Goal: Feedback & Contribution: Contribute content

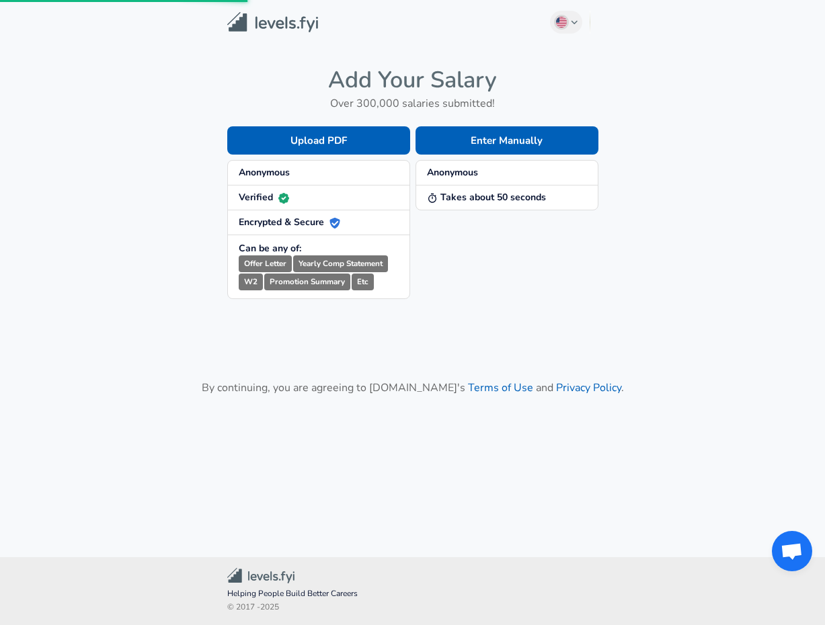
click at [305, 276] on small "Promotion Summary" at bounding box center [307, 282] width 86 height 17
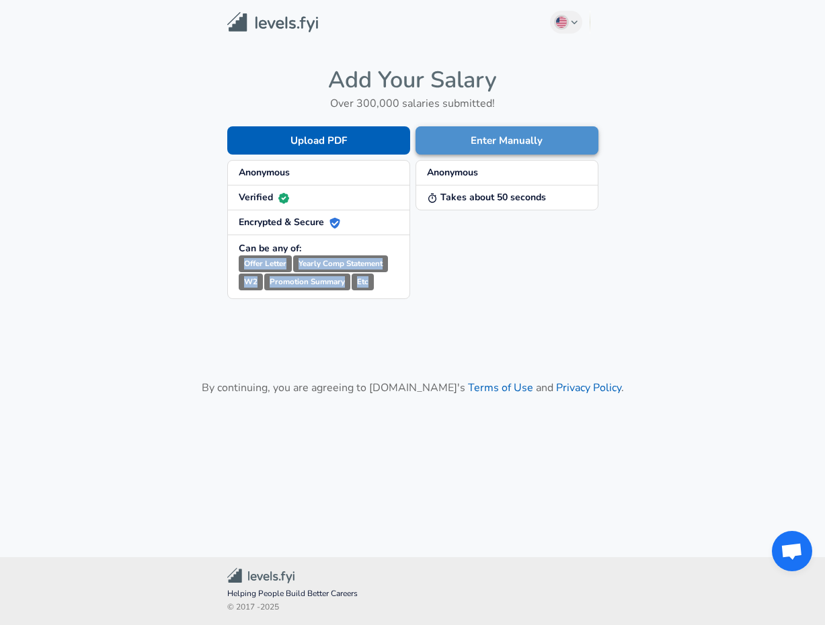
click at [490, 143] on button "Enter Manually" at bounding box center [506, 140] width 183 height 28
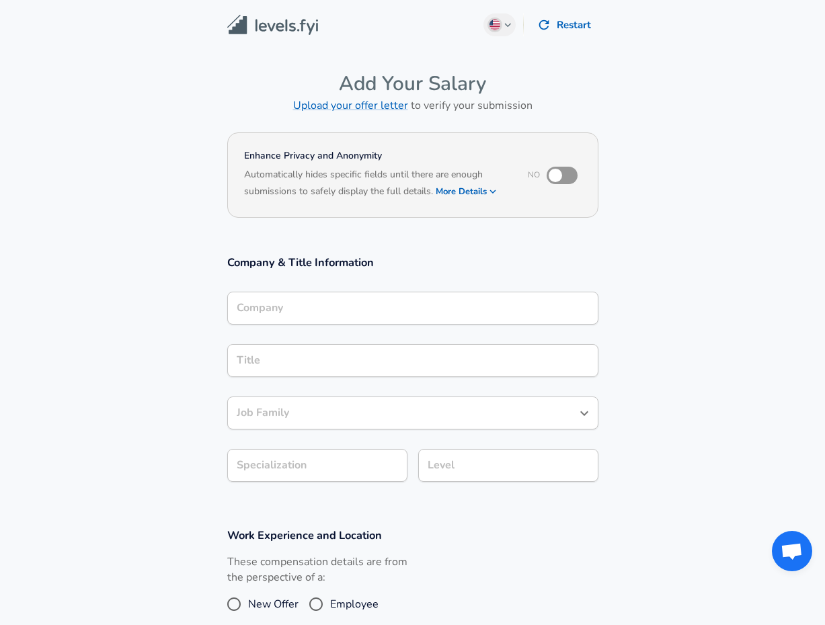
click at [312, 312] on div "Company" at bounding box center [412, 308] width 371 height 33
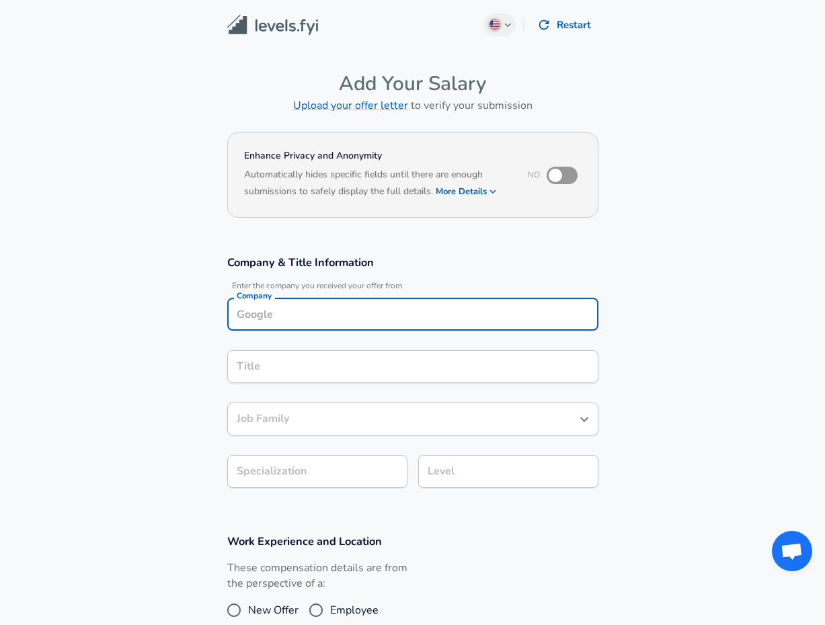
scroll to position [13, 0]
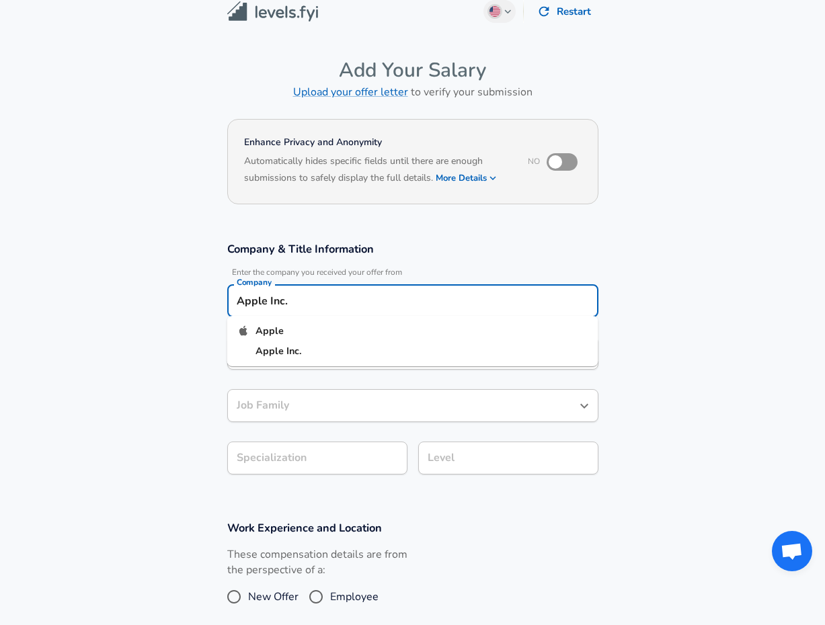
type input "Apple Inc."
click at [169, 335] on section "Company & Title Information Enter the company you received your offer from Comp…" at bounding box center [412, 365] width 825 height 279
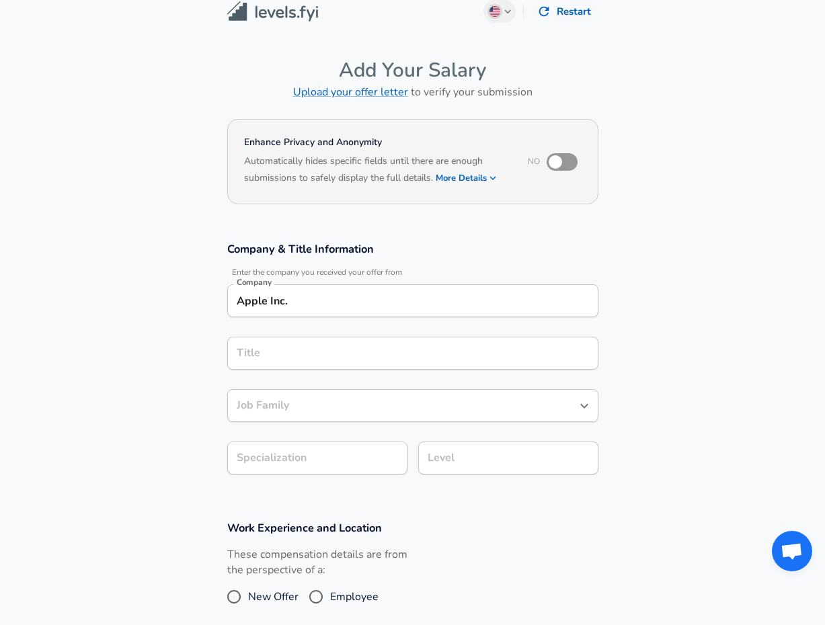
click at [280, 352] on input "Title" at bounding box center [412, 353] width 359 height 21
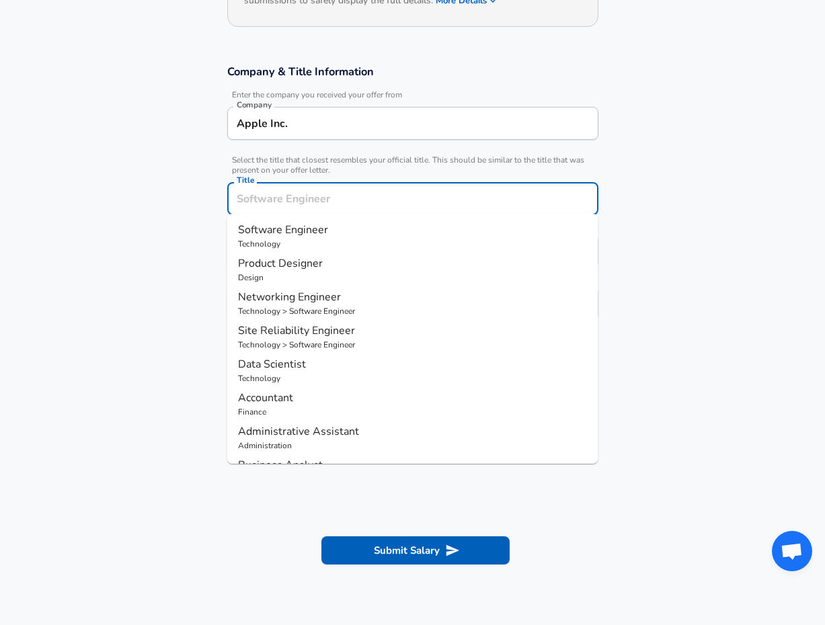
scroll to position [196, 0]
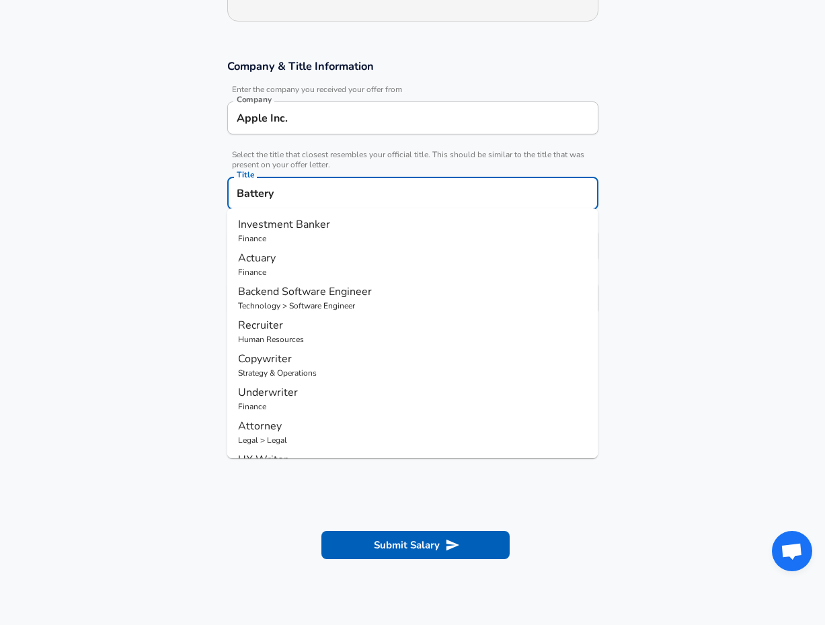
drag, startPoint x: 280, startPoint y: 188, endPoint x: 193, endPoint y: 187, distance: 86.7
click at [193, 187] on section "Company & Title Information Enter the company you received your offer from Comp…" at bounding box center [412, 194] width 825 height 302
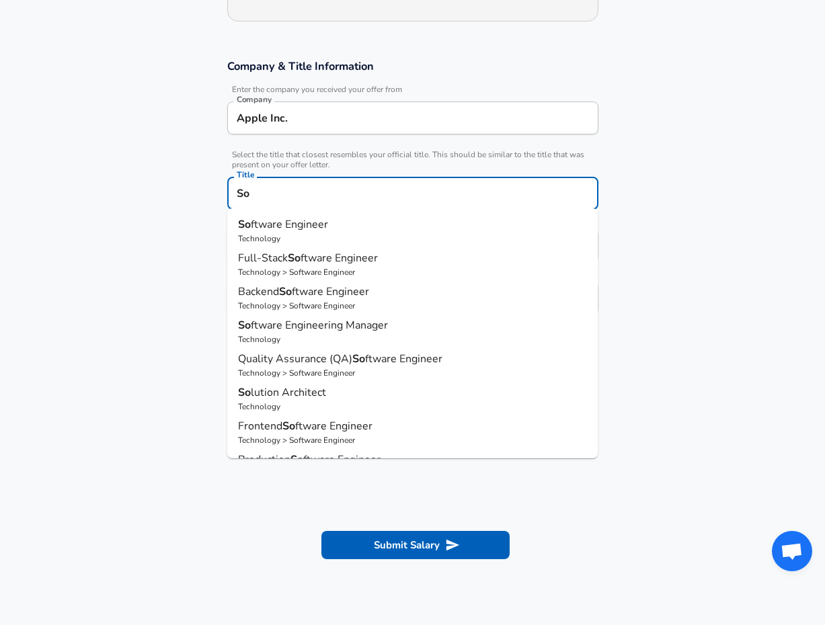
click at [282, 225] on span "ftware Engineer" at bounding box center [289, 224] width 77 height 15
type input "Software Engineer"
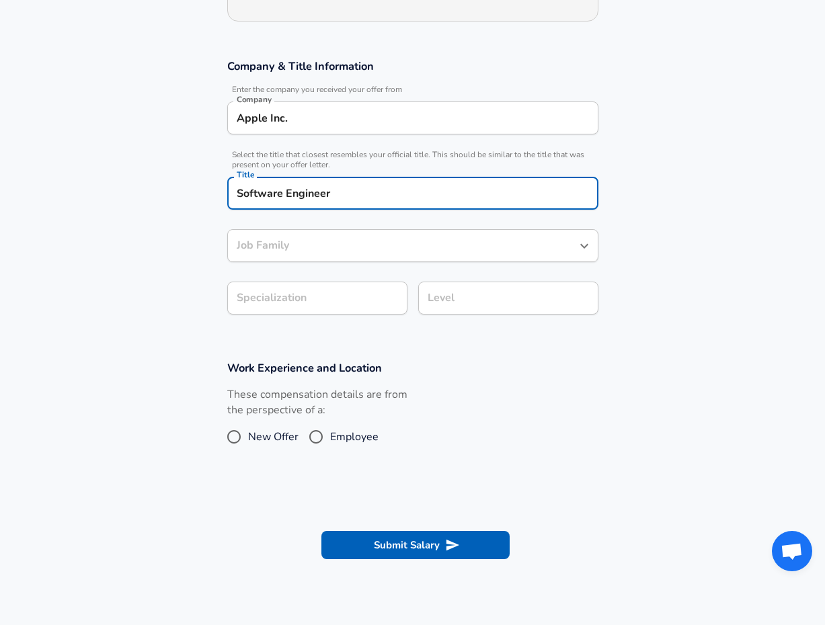
type input "Software Engineer"
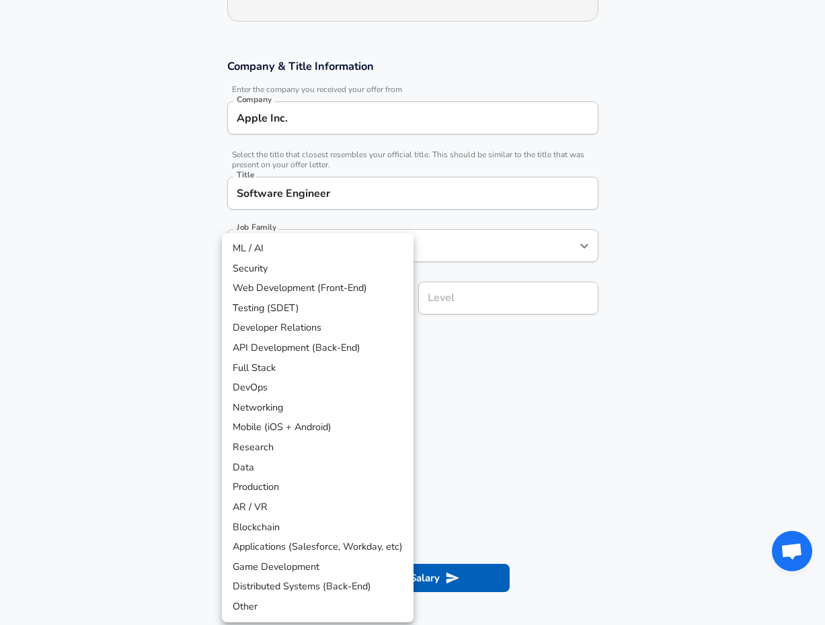
click at [376, 291] on body "English ([GEOGRAPHIC_DATA]) Change Restart Add Your Salary Upload your offer le…" at bounding box center [412, 116] width 825 height 625
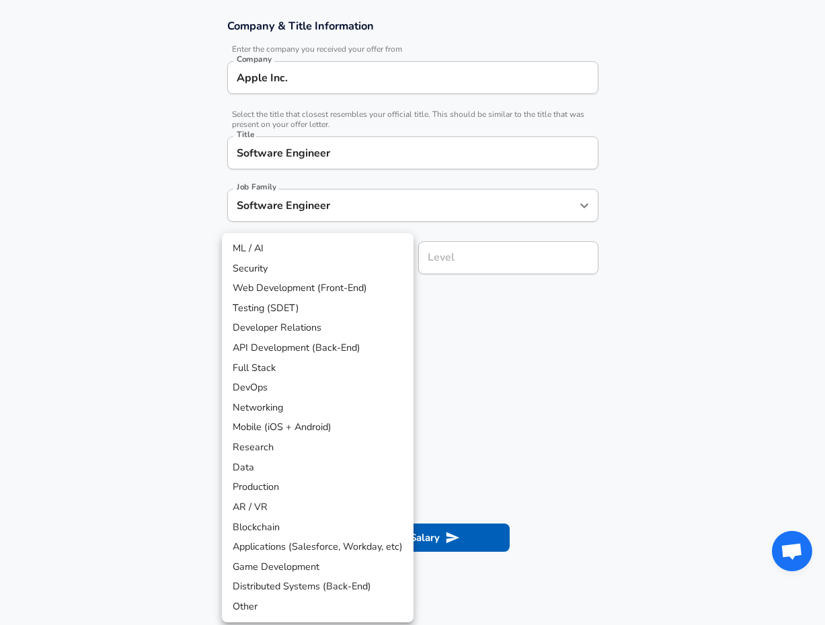
click at [367, 247] on li "ML / AI" at bounding box center [318, 249] width 192 height 20
type input "ML / AI"
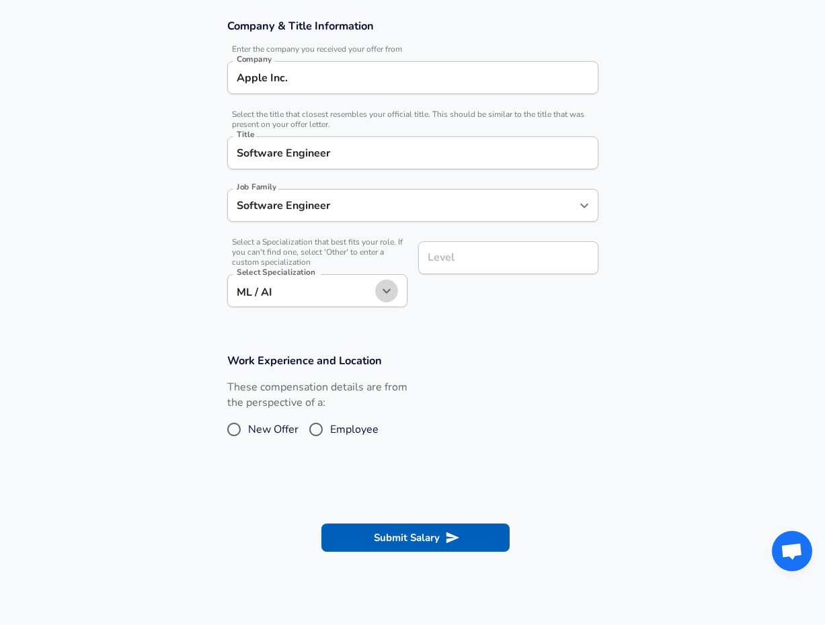
click at [389, 293] on icon "button" at bounding box center [386, 291] width 16 height 16
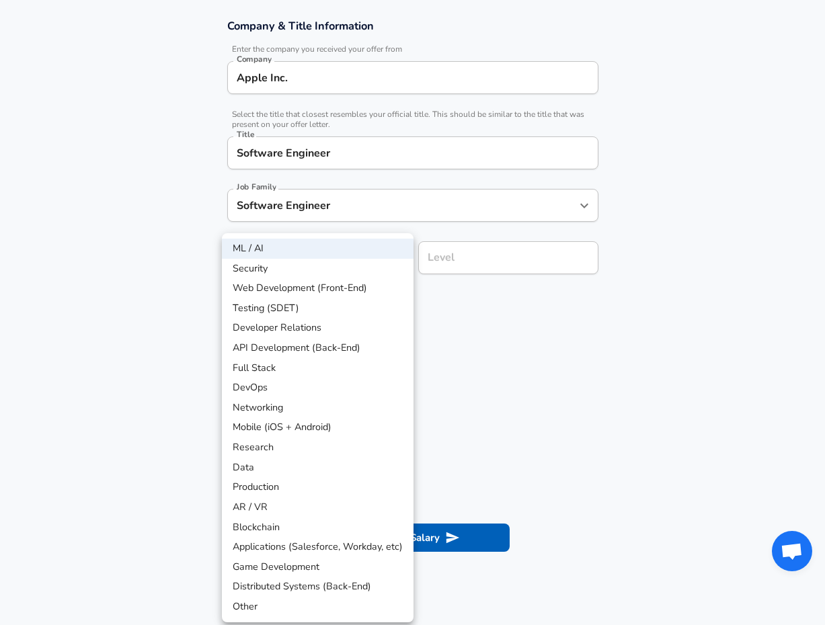
click at [477, 257] on div at bounding box center [412, 312] width 825 height 625
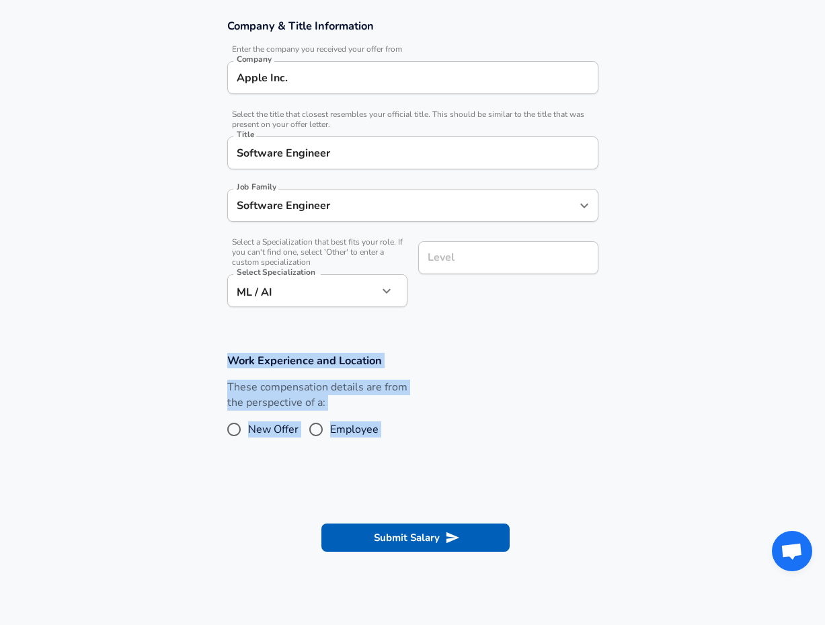
click at [480, 258] on input "Level" at bounding box center [508, 257] width 168 height 21
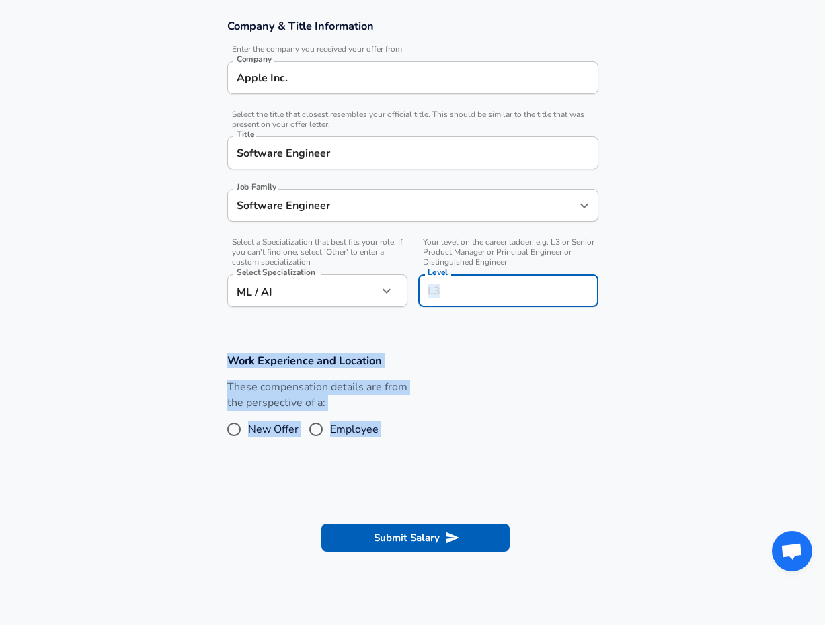
scroll to position [263, 0]
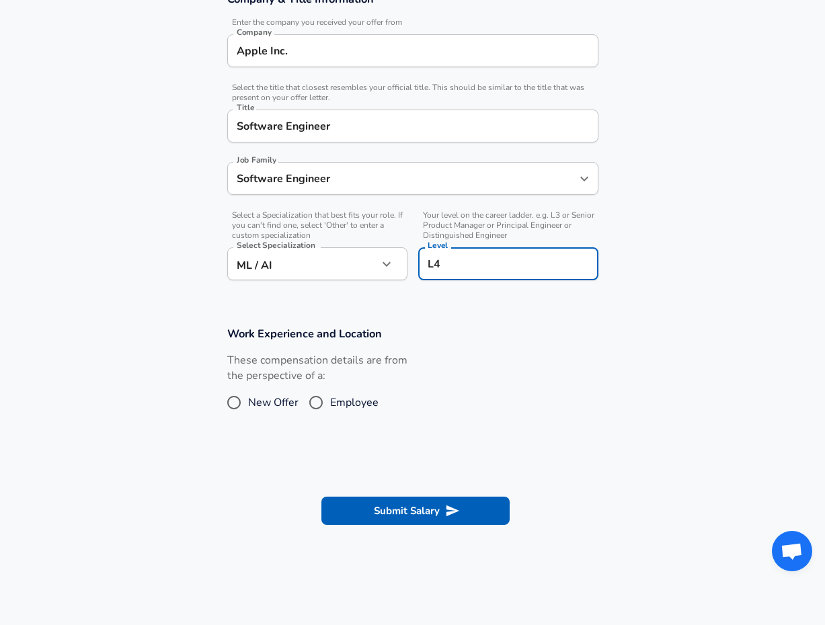
type input "L4"
click at [473, 313] on section "Work Experience and Location These compensation details are from the perspectiv…" at bounding box center [412, 378] width 825 height 134
click at [321, 397] on input "Employee" at bounding box center [316, 403] width 28 height 22
radio input "true"
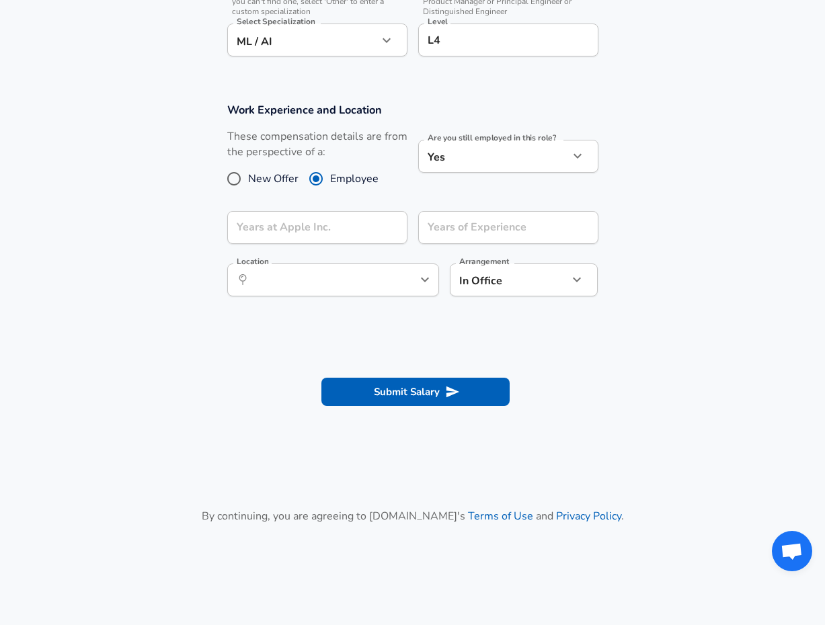
scroll to position [495, 0]
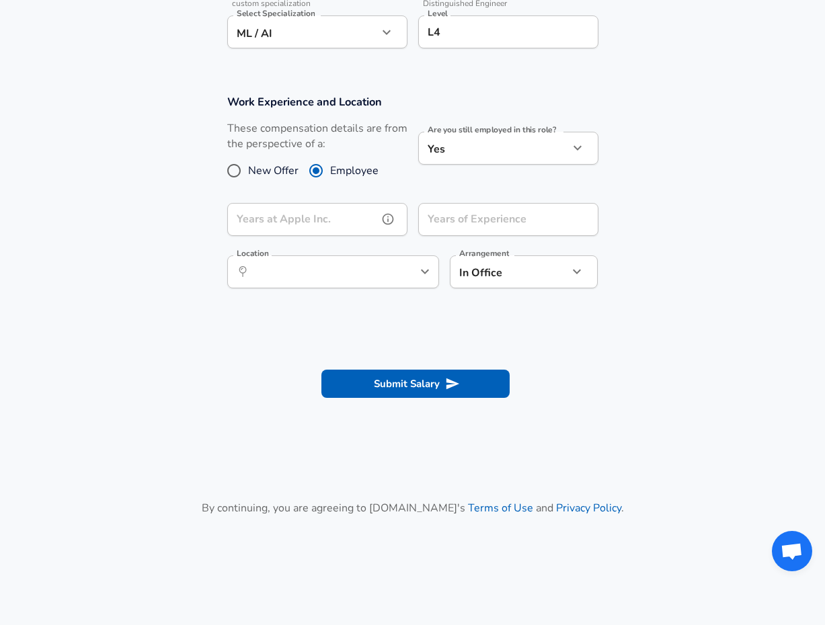
click at [356, 220] on input "Years at Apple Inc." at bounding box center [302, 219] width 151 height 33
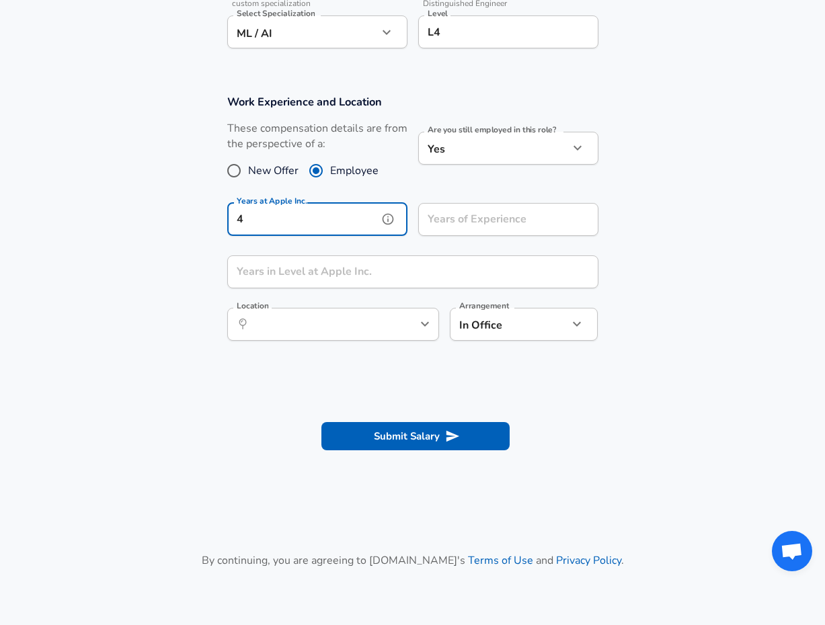
type input "4"
click at [470, 217] on input "Years of Experience" at bounding box center [493, 219] width 151 height 33
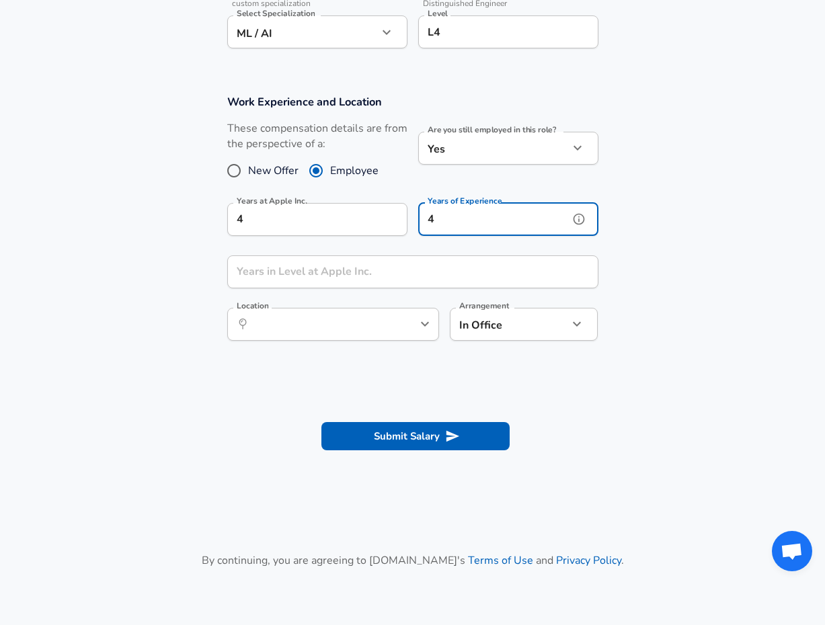
type input "4"
click at [370, 272] on input "Years in Level at Apple Inc." at bounding box center [397, 271] width 341 height 33
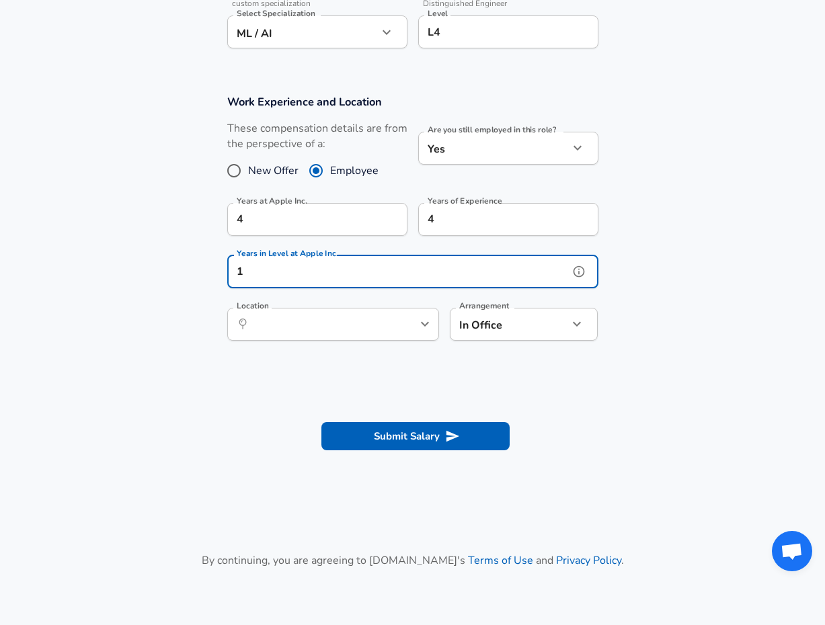
click at [393, 322] on button "help" at bounding box center [403, 324] width 20 height 20
type input "1"
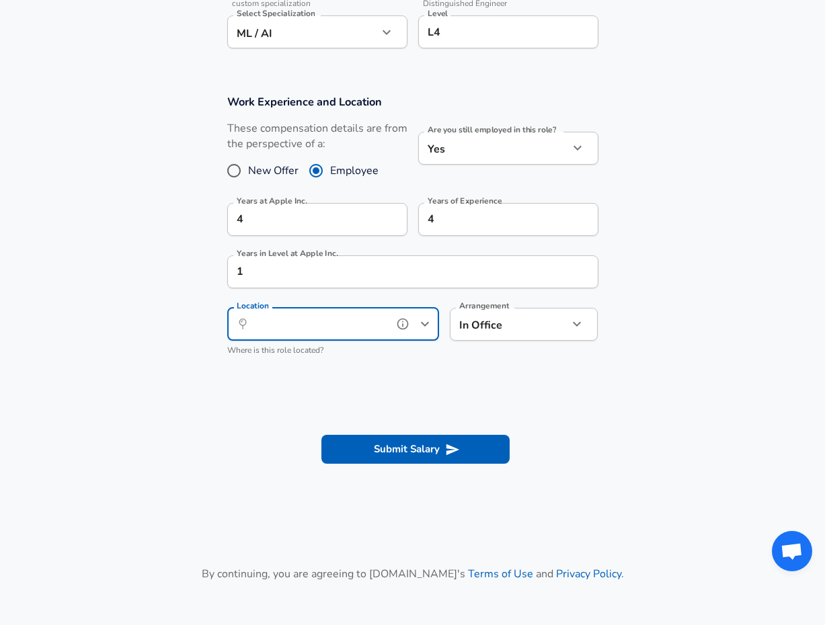
click at [370, 324] on input "Location" at bounding box center [318, 324] width 138 height 21
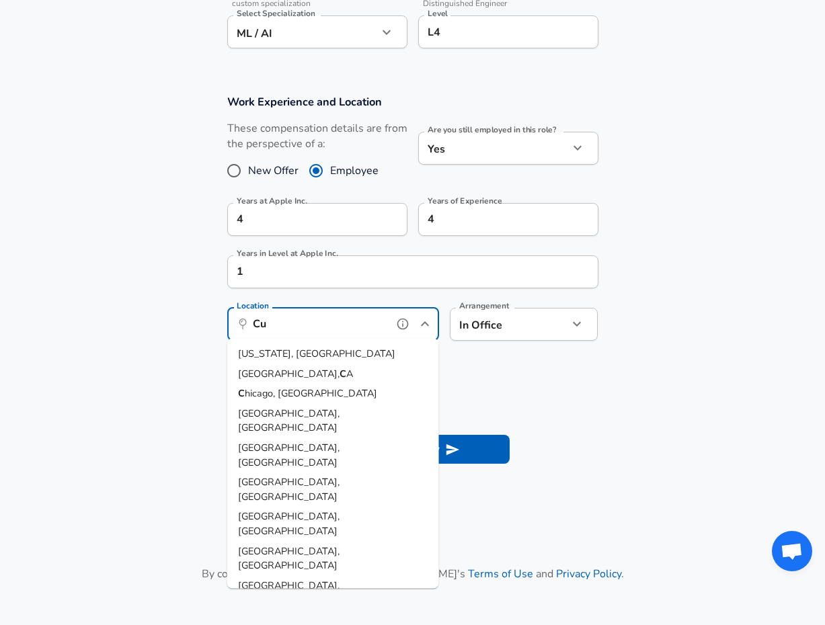
type input "C"
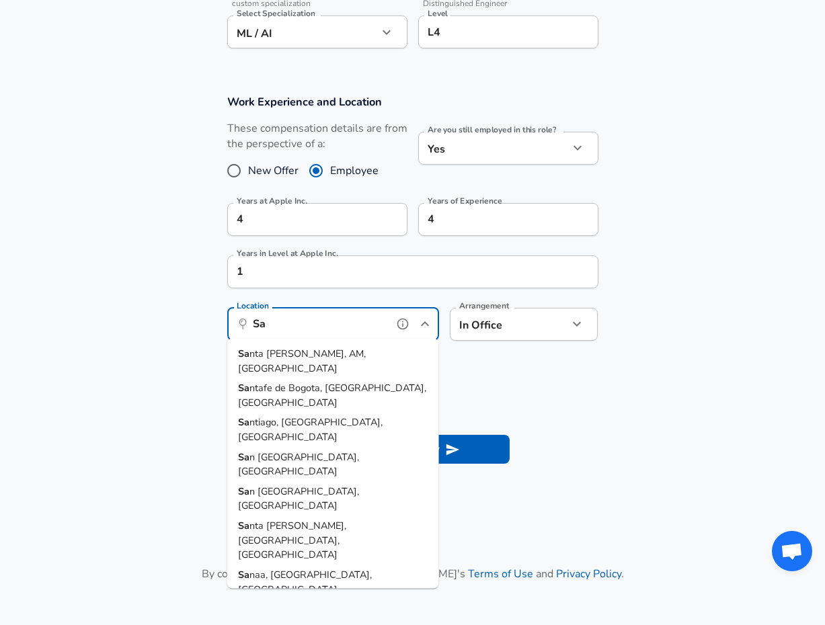
type input "S"
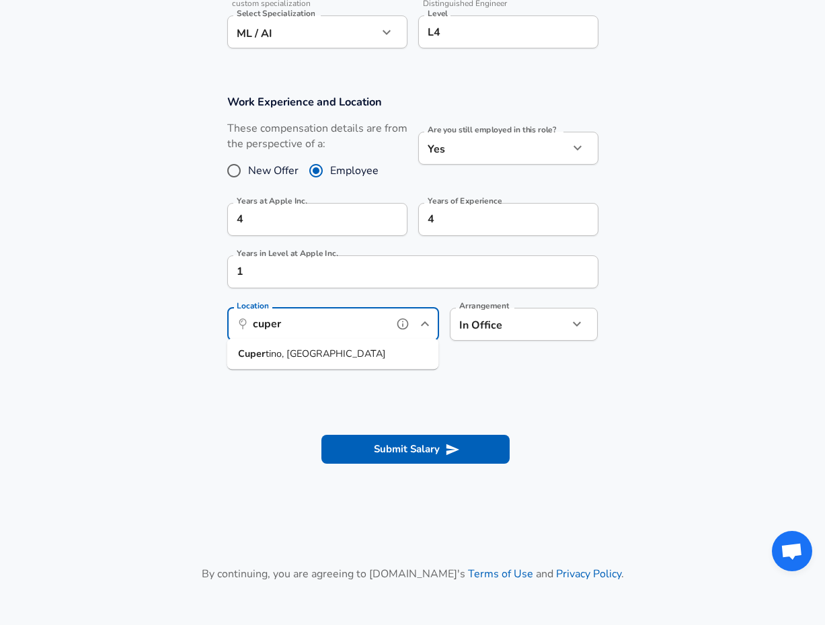
click at [336, 353] on li "[PERSON_NAME], [GEOGRAPHIC_DATA]" at bounding box center [333, 354] width 212 height 20
type input "Cupertino, [GEOGRAPHIC_DATA]"
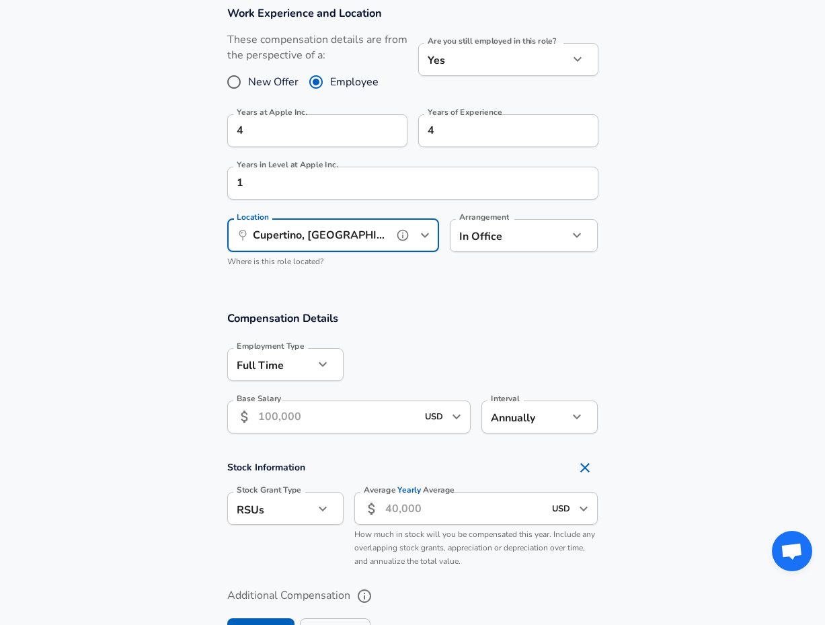
scroll to position [600, 0]
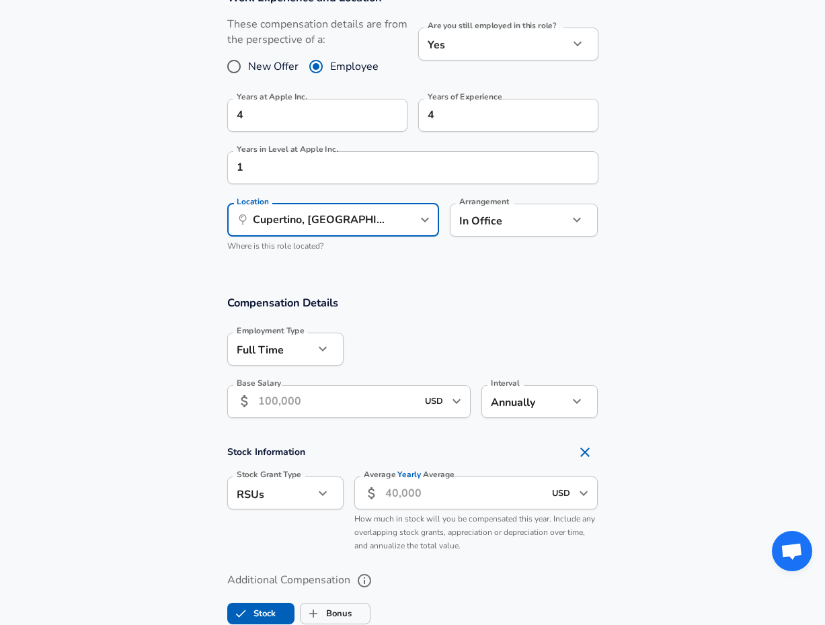
click at [368, 409] on input "Base Salary" at bounding box center [337, 401] width 159 height 33
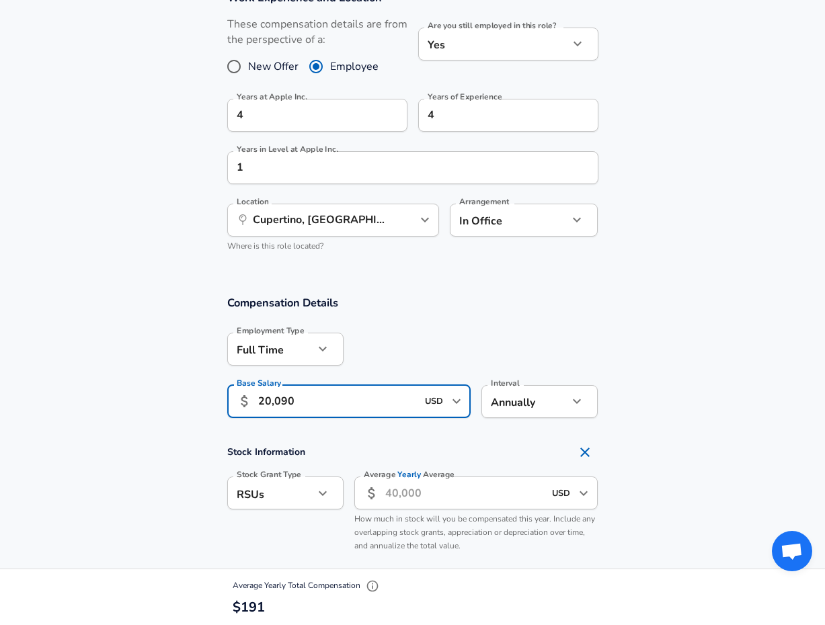
type input "200,900"
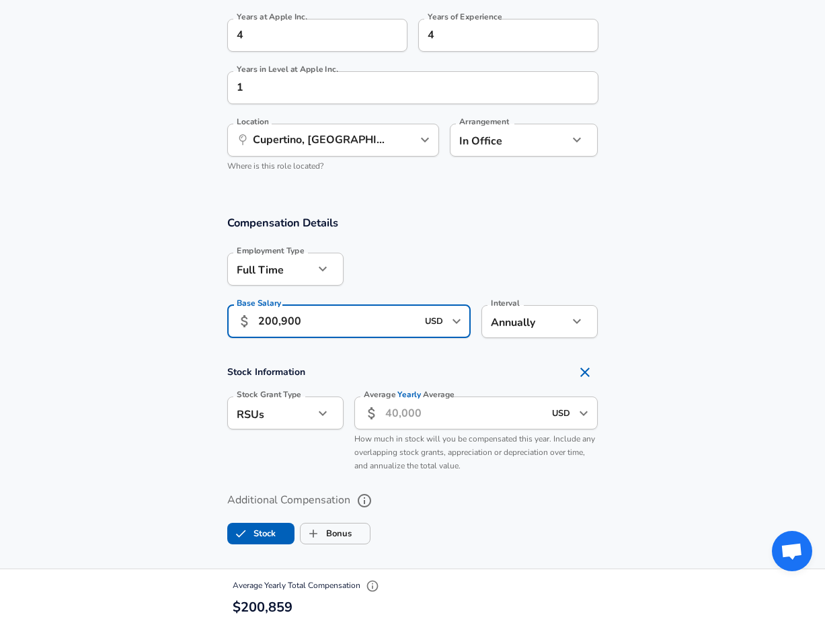
scroll to position [715, 0]
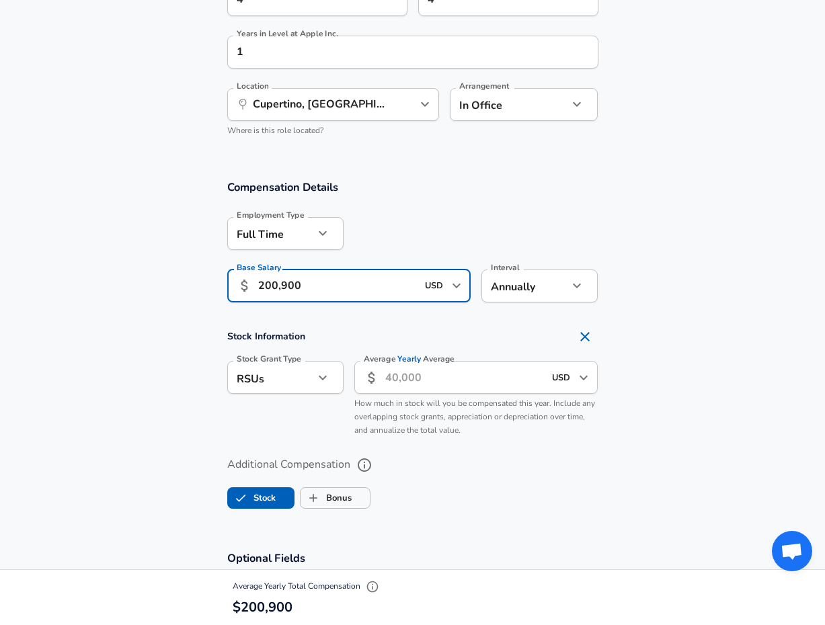
click at [433, 377] on input "Average Yearly Average" at bounding box center [464, 377] width 159 height 33
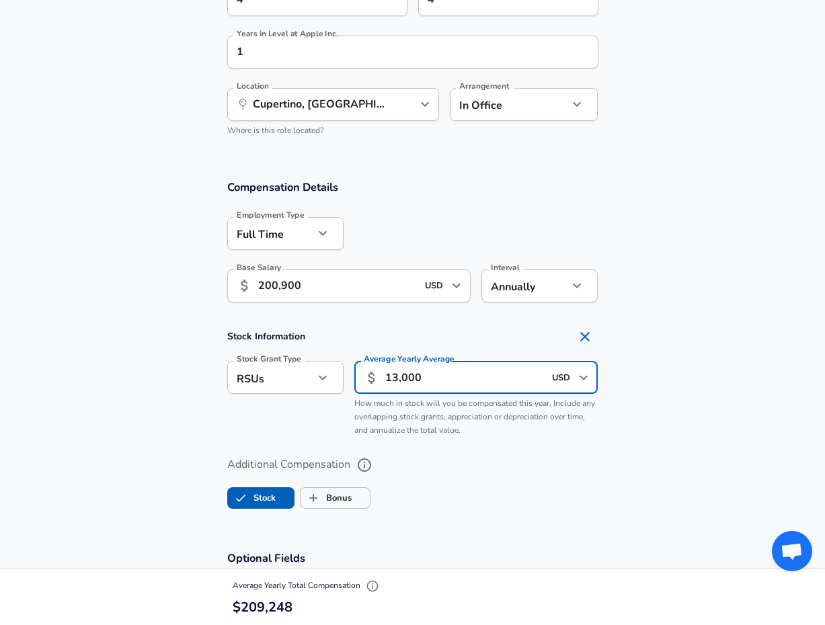
type input "130,000"
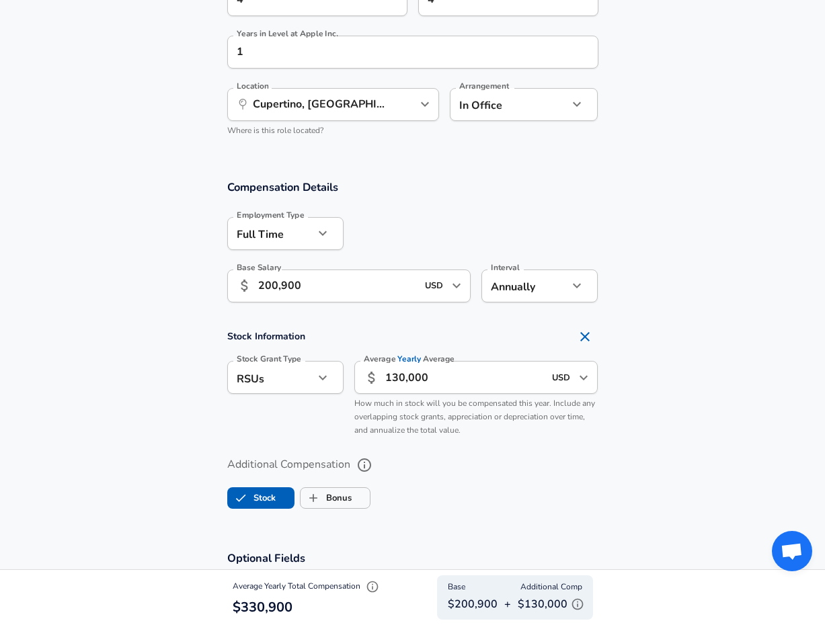
click at [456, 436] on div "Average Yearly Average ​ 130,000 USD ​ Average Yearly Average How much in stock…" at bounding box center [470, 396] width 255 height 93
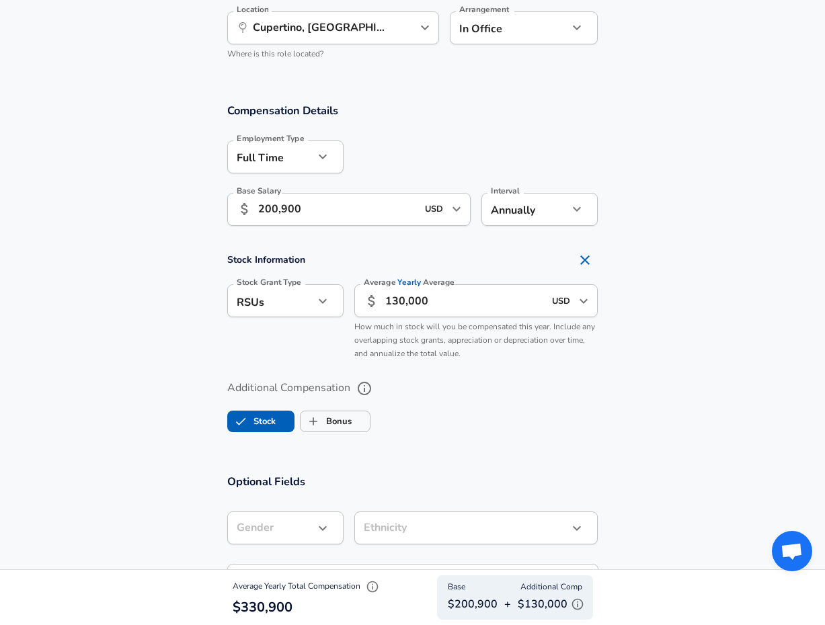
scroll to position [793, 0]
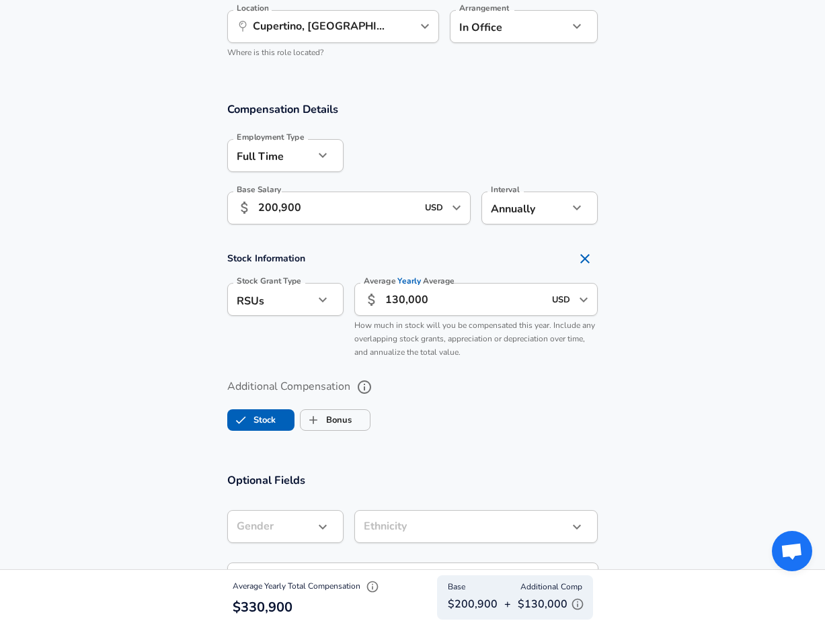
click at [583, 300] on icon "Open" at bounding box center [583, 300] width 16 height 16
click at [602, 302] on div "Stock Information Stock Grant Type RSUs stock Stock Grant Type Average Yearly A…" at bounding box center [412, 305] width 403 height 120
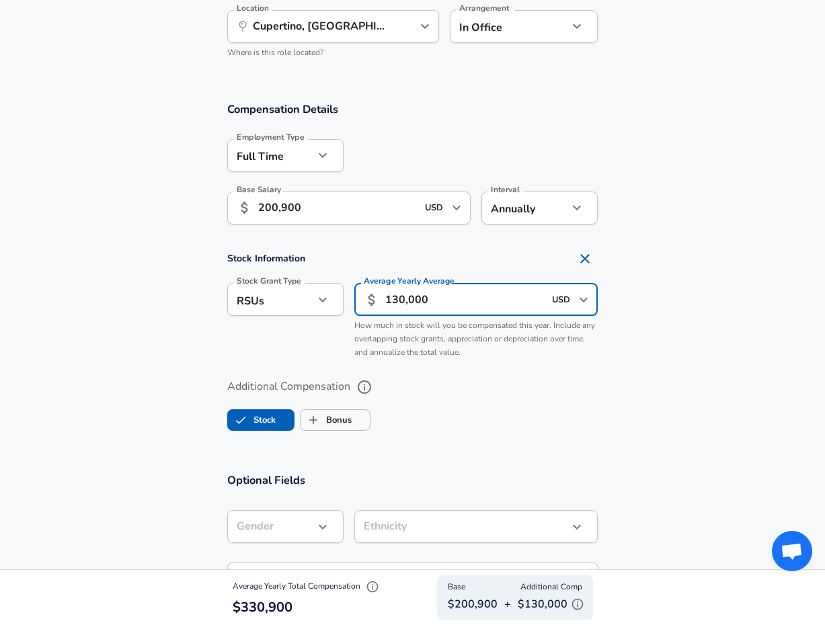
click at [514, 294] on input "130,000" at bounding box center [464, 299] width 159 height 33
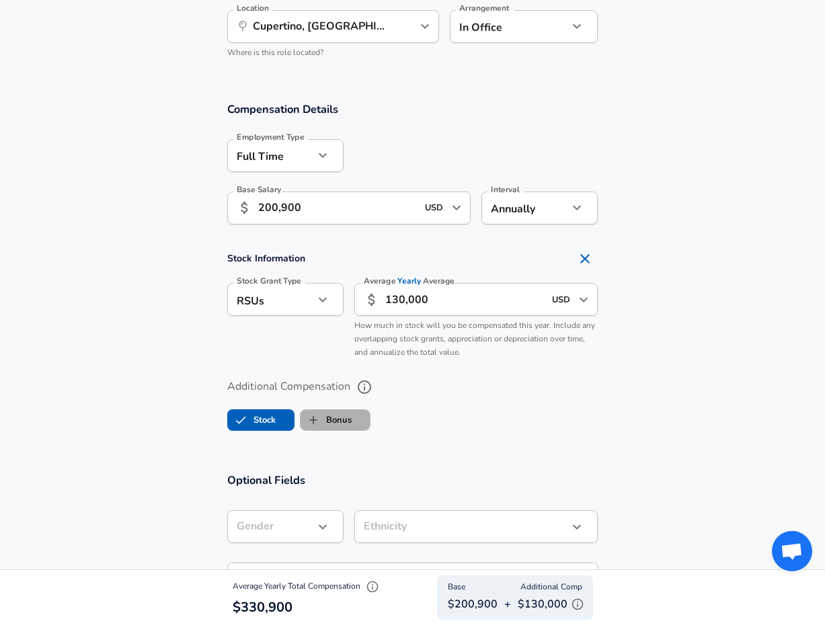
click at [350, 415] on label "Bonus" at bounding box center [325, 420] width 51 height 26
checkbox input "true"
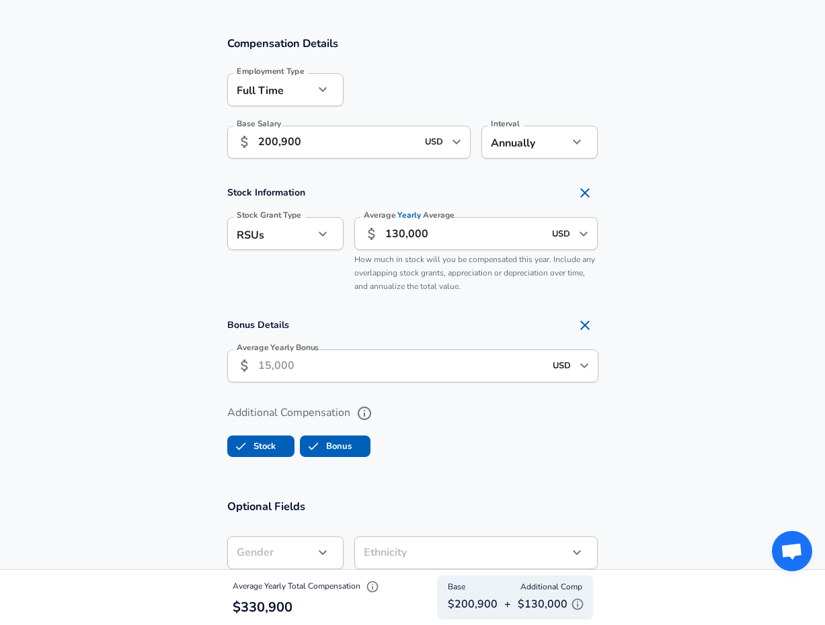
scroll to position [860, 0]
click at [332, 358] on input "Average Yearly Bonus" at bounding box center [401, 365] width 286 height 33
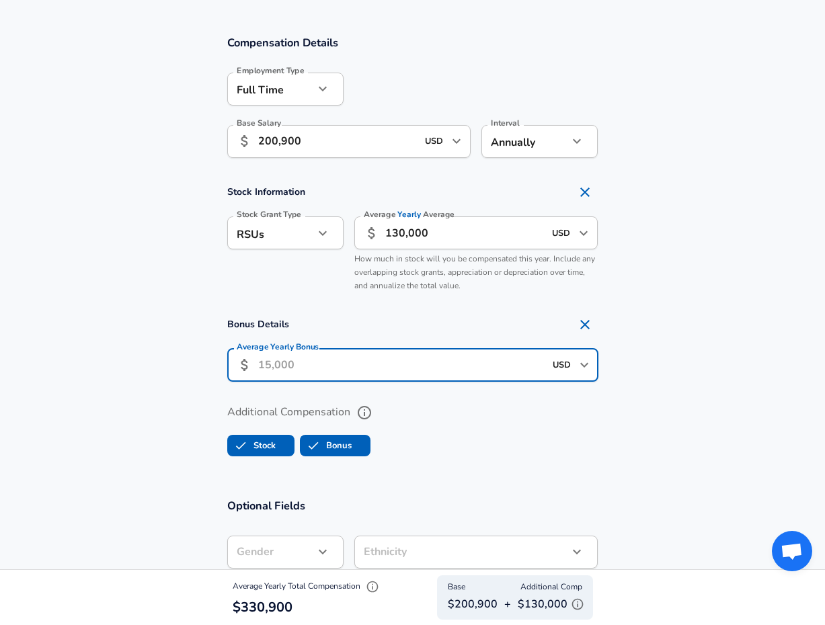
click at [288, 144] on input "200,900" at bounding box center [337, 141] width 159 height 33
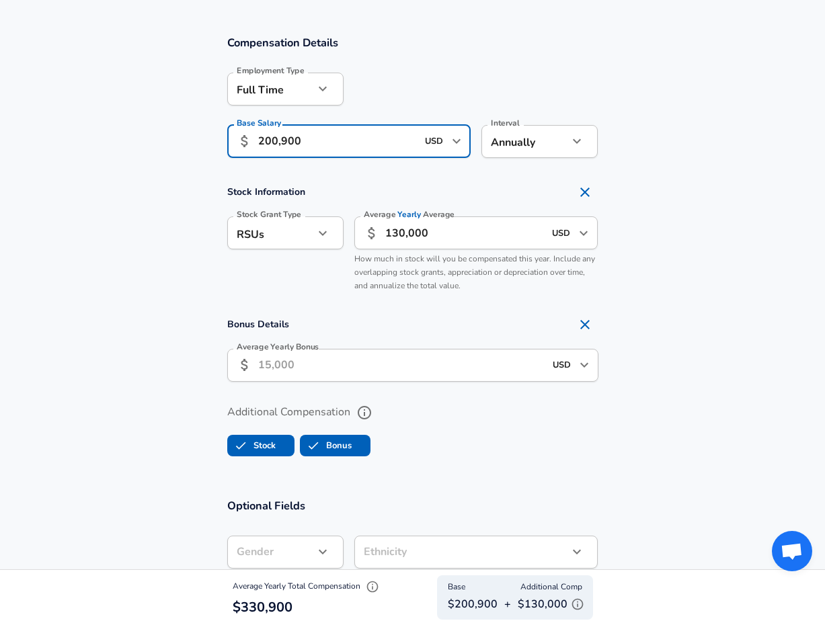
click at [288, 144] on input "200,900" at bounding box center [337, 141] width 159 height 33
click at [284, 140] on input "200,900" at bounding box center [337, 141] width 159 height 33
drag, startPoint x: 274, startPoint y: 140, endPoint x: 275, endPoint y: 160, distance: 20.2
click at [274, 140] on input "200,000" at bounding box center [337, 141] width 159 height 33
type input "201,000"
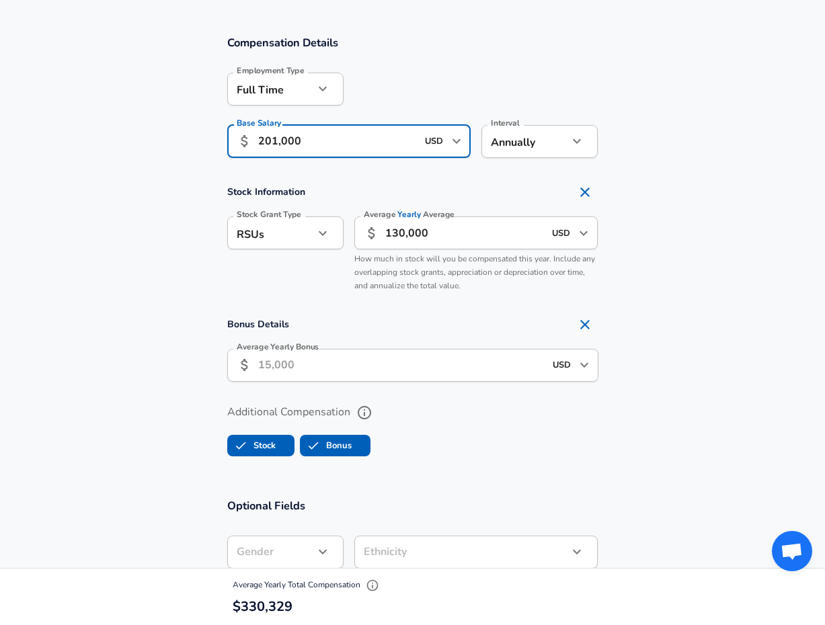
click at [284, 360] on input "Average Yearly Bonus" at bounding box center [401, 365] width 286 height 33
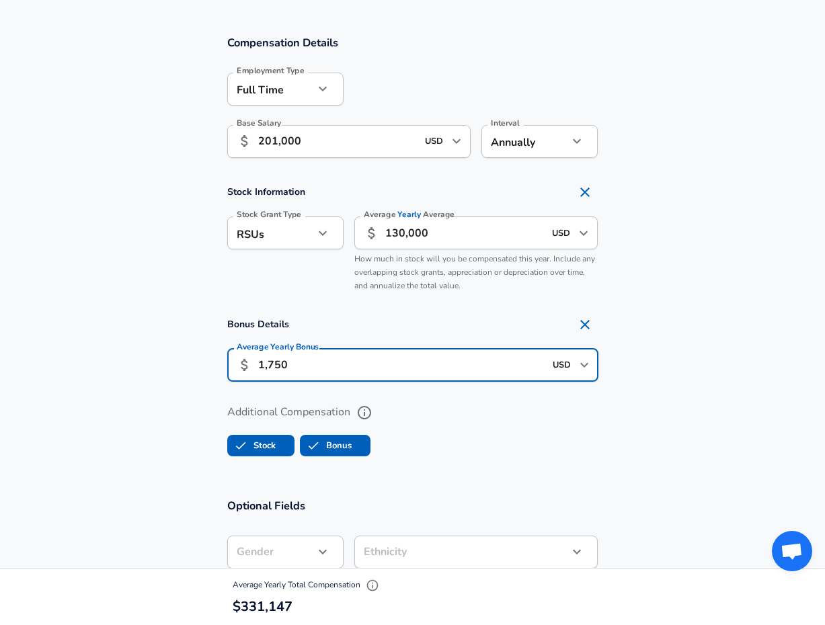
type input "17,500"
click at [311, 365] on input "17,500" at bounding box center [401, 365] width 286 height 33
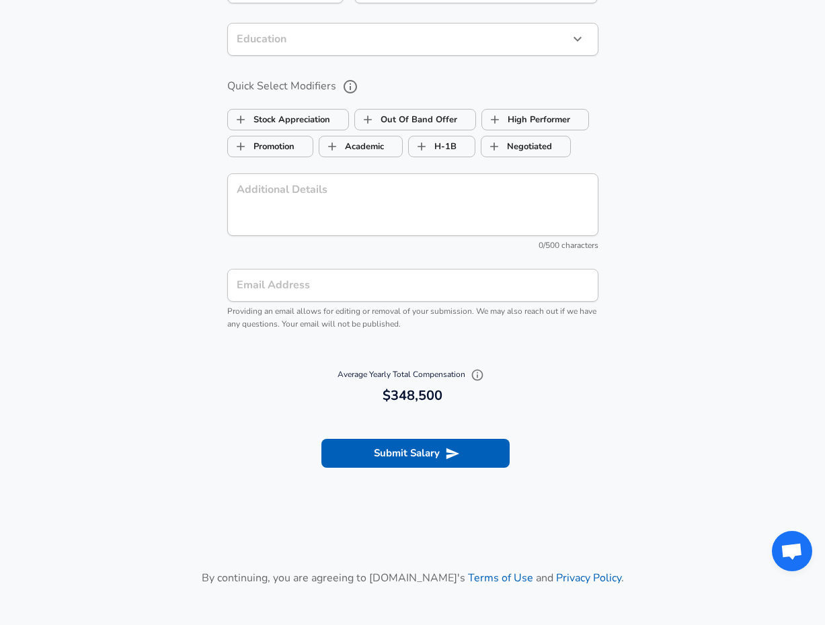
scroll to position [1426, 0]
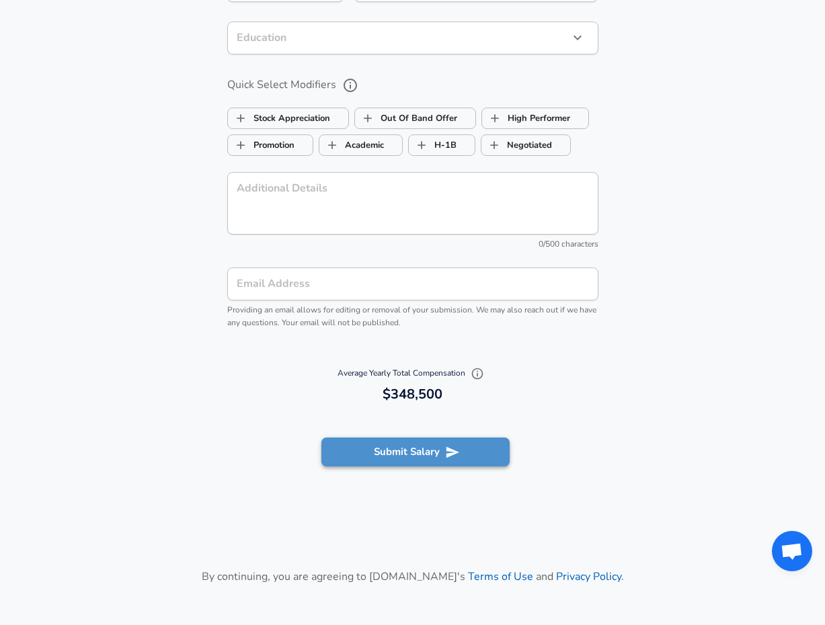
click at [442, 448] on button "Submit Salary" at bounding box center [415, 452] width 188 height 28
